Goal: Check status

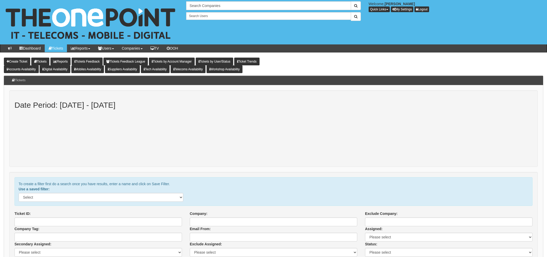
click at [34, 112] on div "Date Period: [DATE] - [DATE]" at bounding box center [273, 128] width 528 height 77
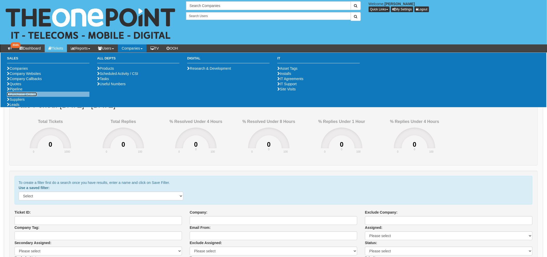
click at [19, 96] on link "Purchase Orders" at bounding box center [22, 94] width 30 height 4
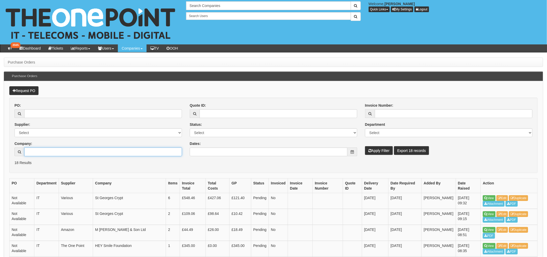
click at [44, 154] on input "Company:" at bounding box center [103, 152] width 158 height 9
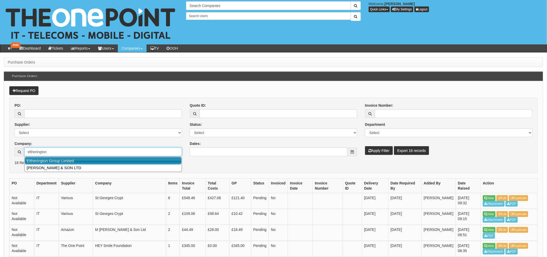
click at [46, 158] on link "Eltherington Group Limited" at bounding box center [103, 160] width 157 height 7
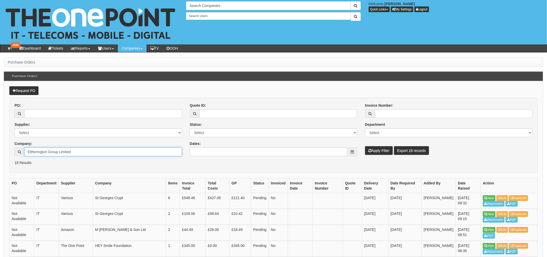
type input "Eltherington Group Limited"
click at [373, 149] on button "Apply Filter" at bounding box center [379, 150] width 28 height 9
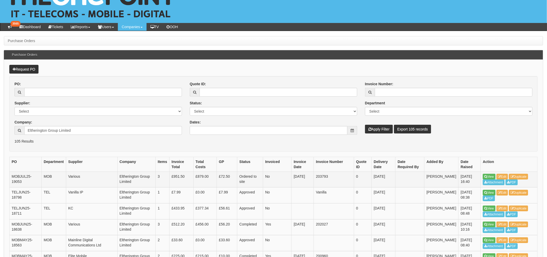
scroll to position [57, 0]
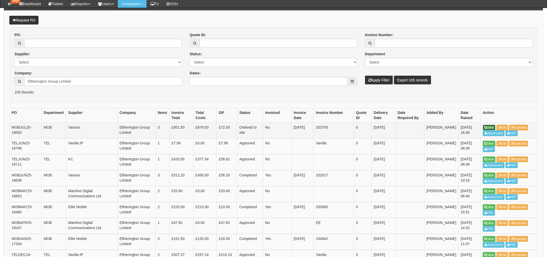
click at [487, 126] on link "View" at bounding box center [489, 128] width 13 height 6
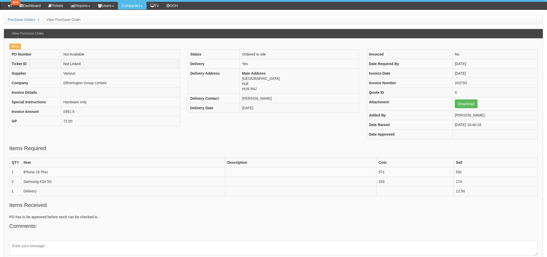
scroll to position [29, 0]
